Goal: Information Seeking & Learning: Learn about a topic

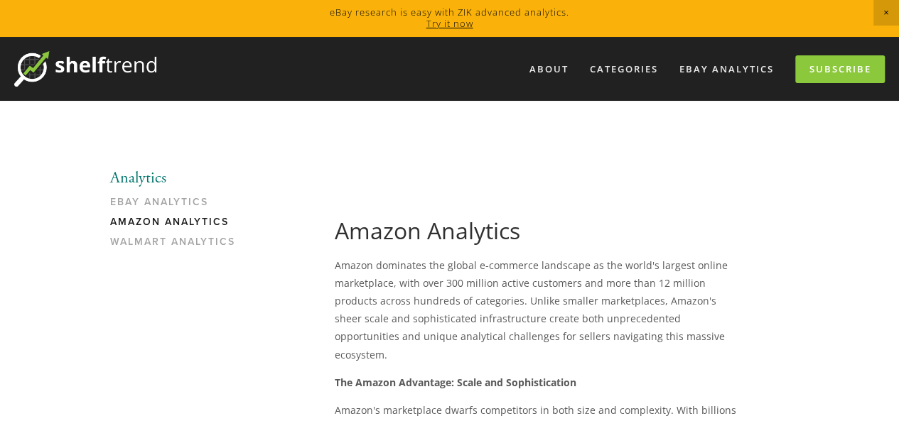
scroll to position [368, 0]
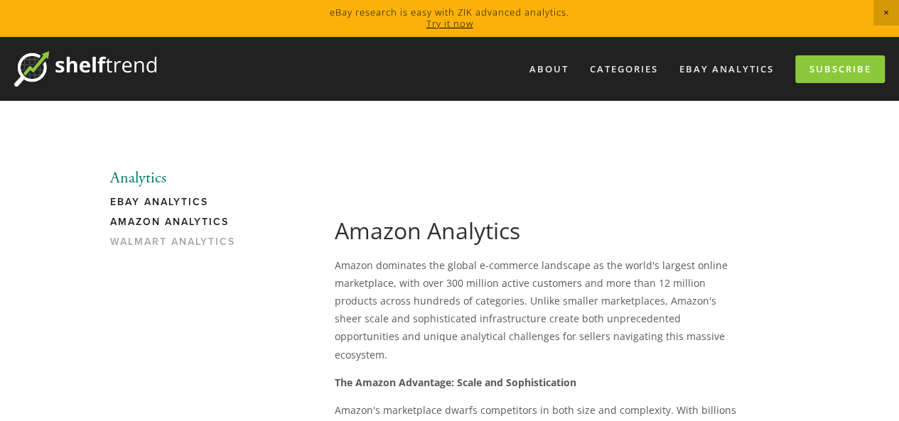
click at [182, 196] on link "eBay Analytics" at bounding box center [178, 206] width 136 height 20
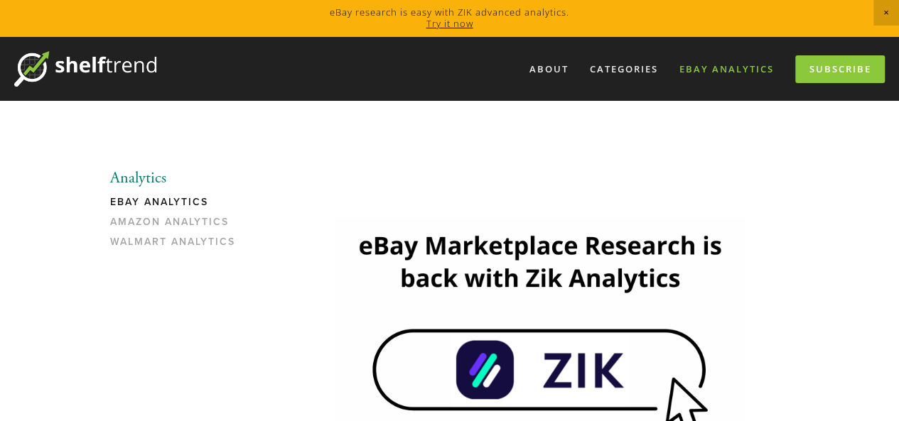
click at [698, 73] on link "eBay Analytics" at bounding box center [726, 69] width 113 height 23
click at [114, 73] on img at bounding box center [85, 69] width 142 height 36
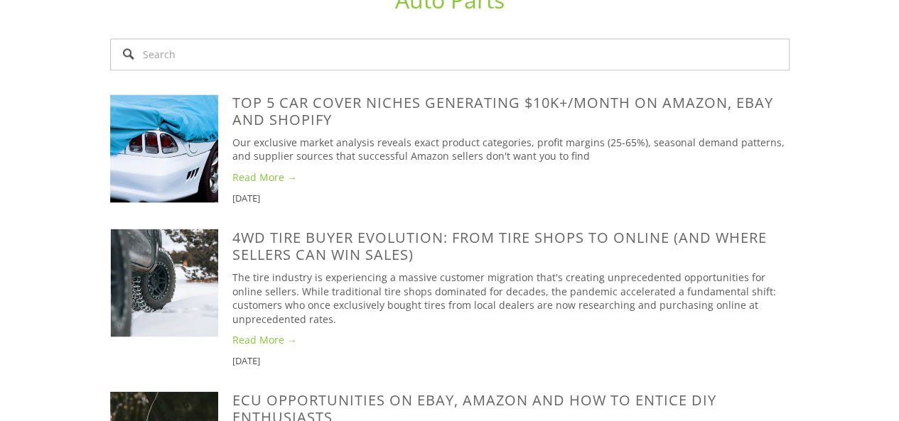
scroll to position [737, 0]
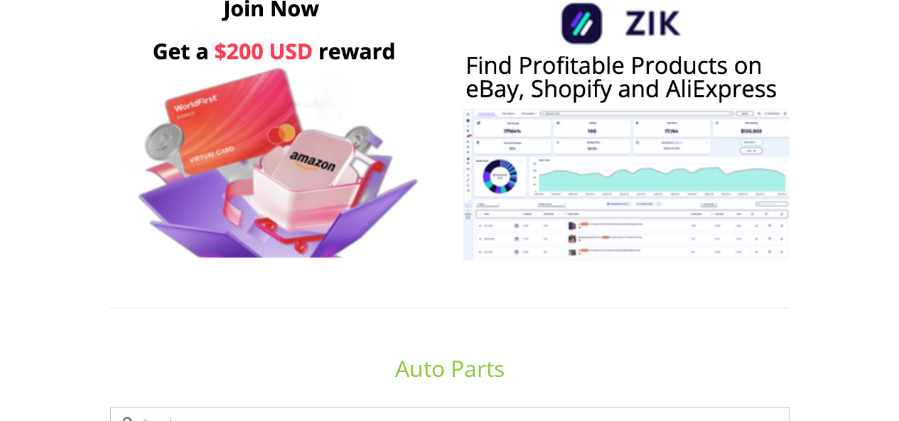
click at [752, 49] on img at bounding box center [625, 124] width 327 height 273
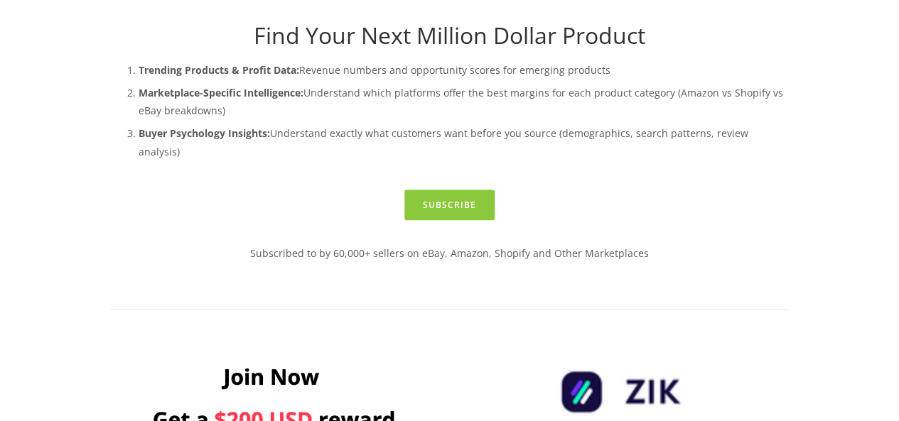
click at [396, 190] on div "Subscribe" at bounding box center [449, 205] width 679 height 31
click at [421, 190] on link "Subscribe" at bounding box center [449, 205] width 90 height 31
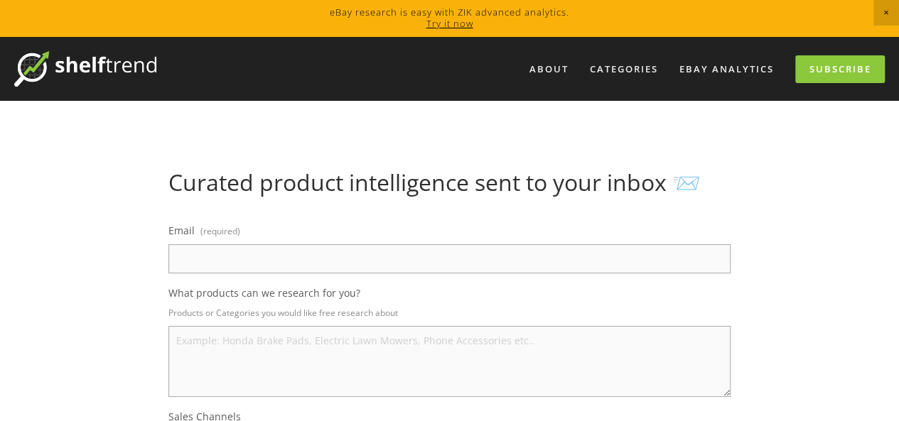
click at [155, 69] on img at bounding box center [85, 69] width 142 height 36
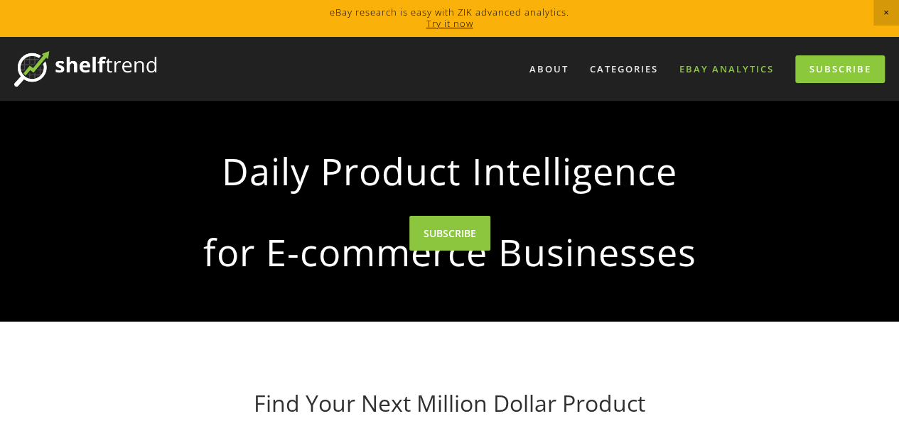
click at [686, 65] on link "eBay Analytics" at bounding box center [726, 69] width 113 height 23
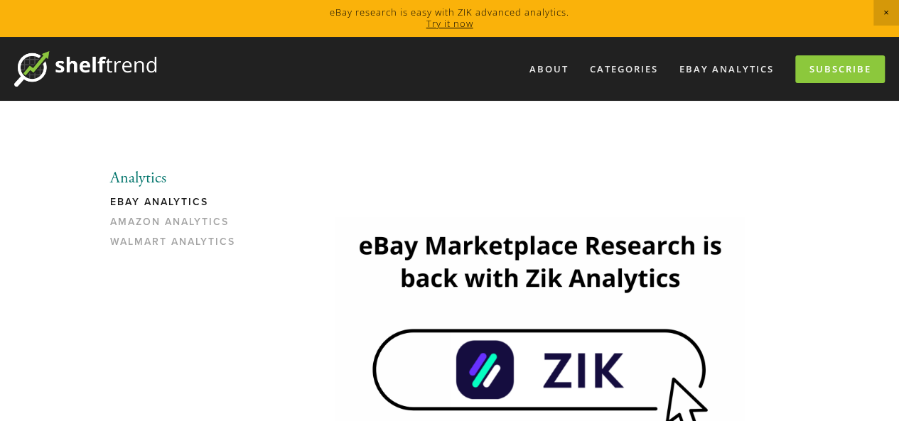
click at [112, 54] on img at bounding box center [85, 69] width 142 height 36
